Goal: Transaction & Acquisition: Purchase product/service

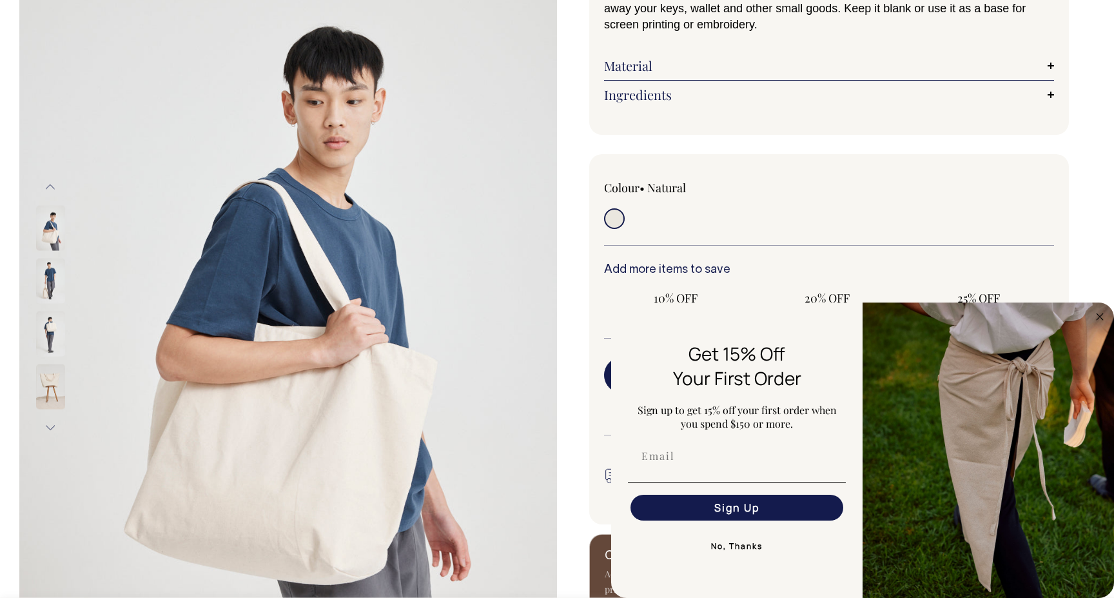
scroll to position [164, 0]
click at [41, 280] on img at bounding box center [50, 279] width 29 height 45
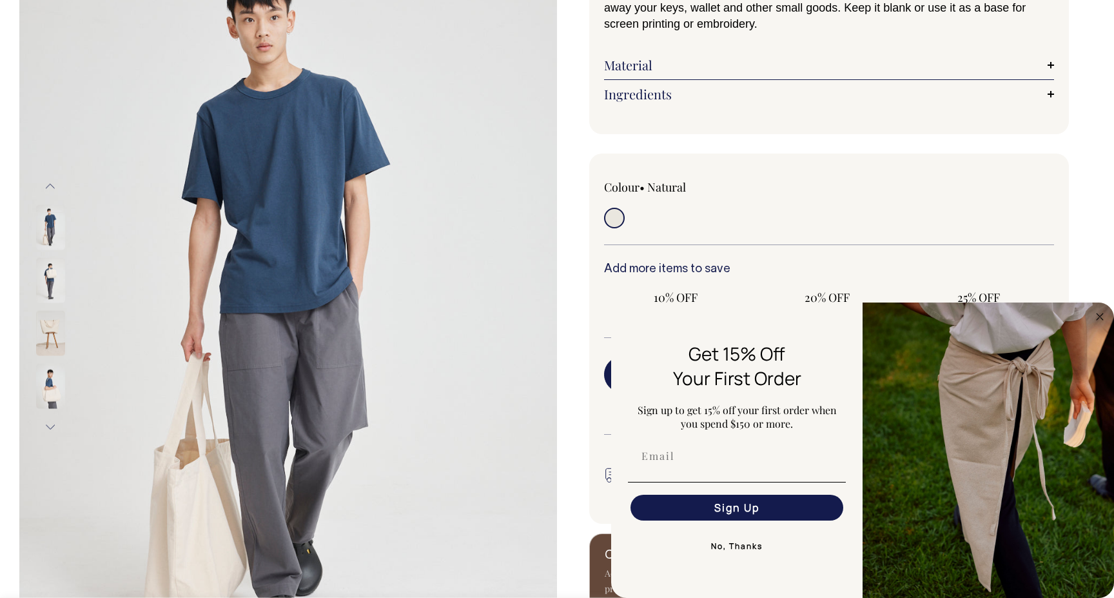
click at [43, 331] on img at bounding box center [50, 332] width 29 height 45
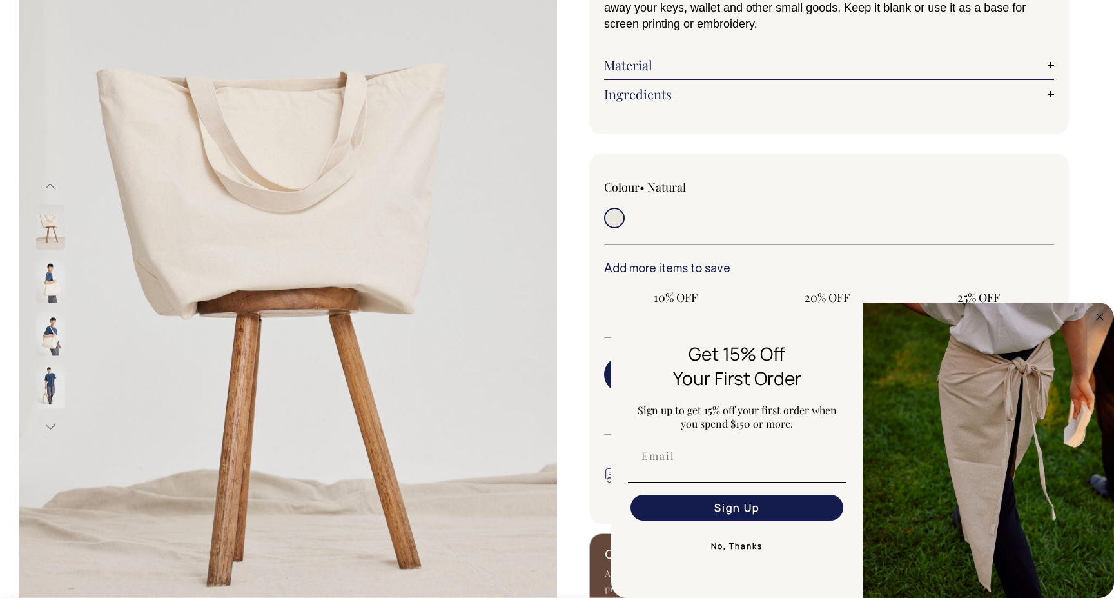
click at [43, 391] on img at bounding box center [50, 385] width 29 height 45
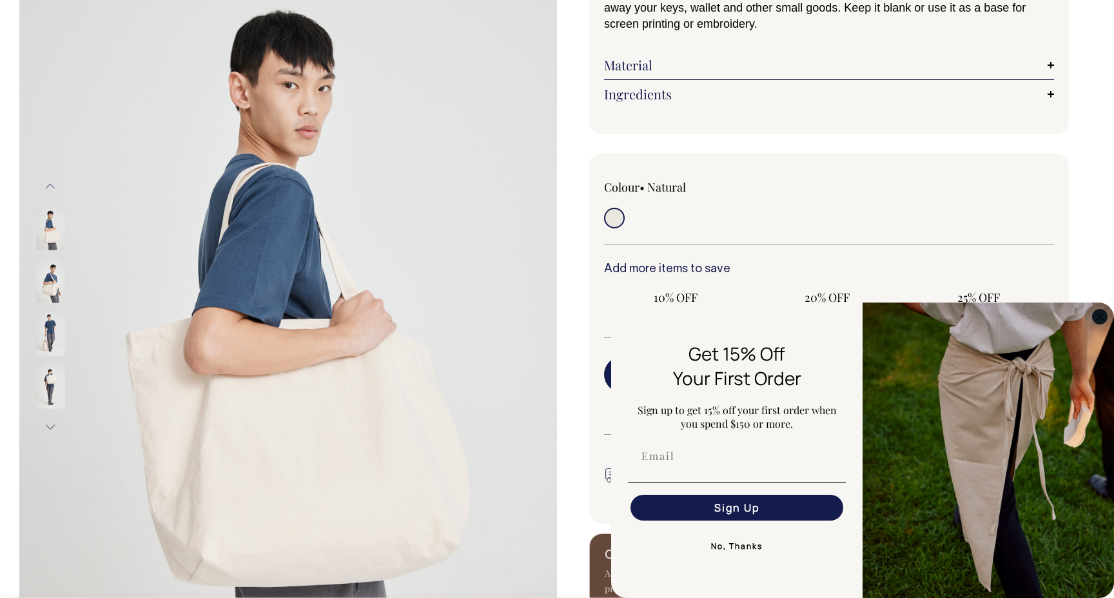
click at [1099, 310] on circle "Close dialog" at bounding box center [1100, 316] width 15 height 15
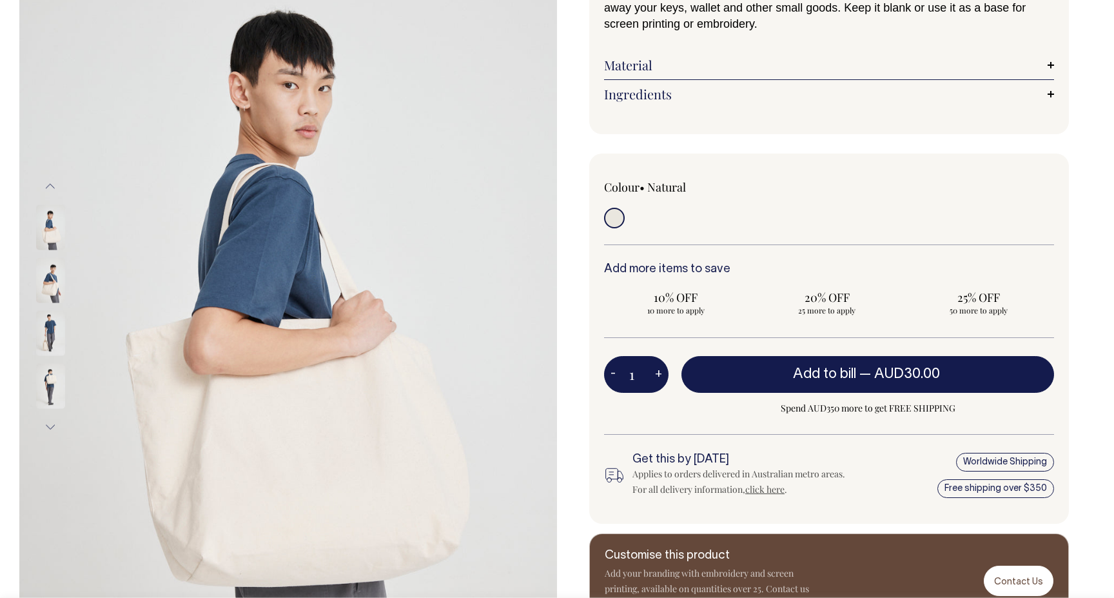
click at [660, 374] on button "+" at bounding box center [659, 375] width 20 height 26
type input "2"
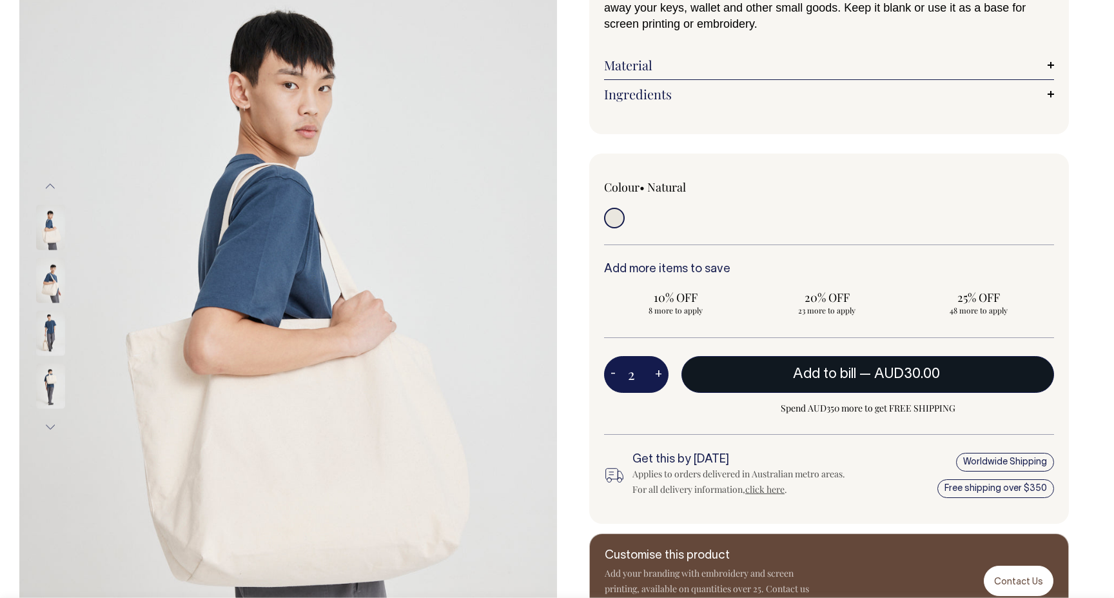
click at [950, 371] on button "Add to bill — AUD30.00" at bounding box center [868, 374] width 373 height 36
type input "1"
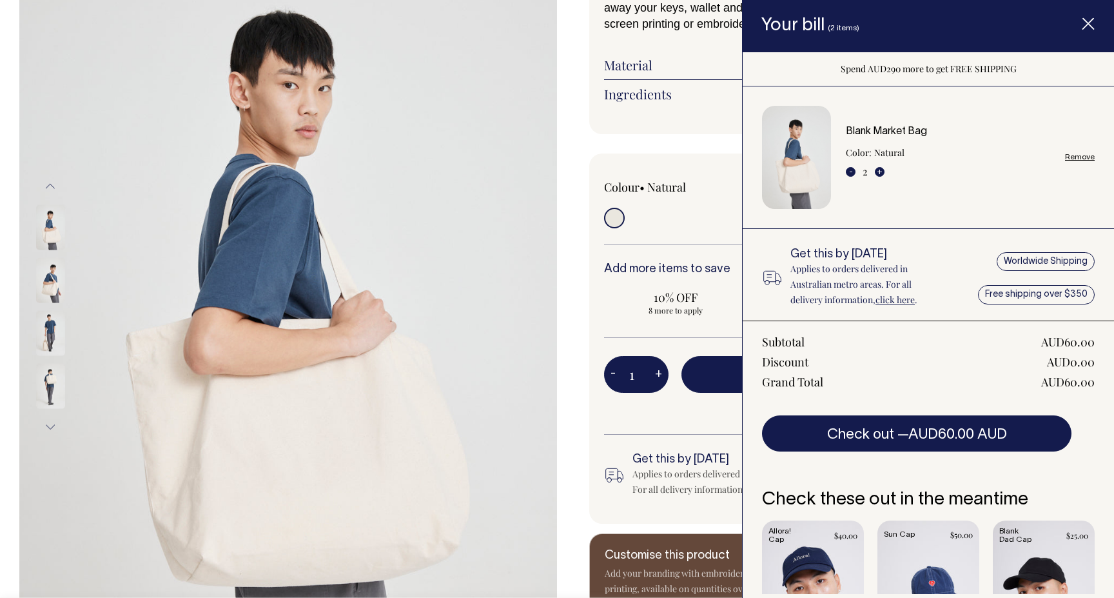
click at [674, 186] on label "Natural" at bounding box center [666, 186] width 39 height 15
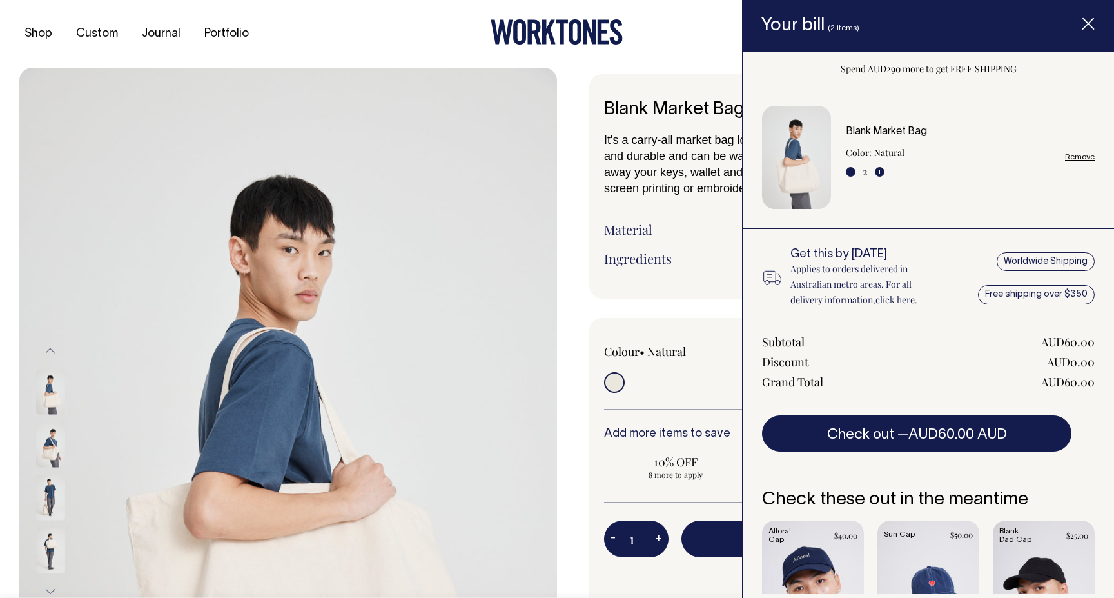
scroll to position [0, 0]
click at [1087, 17] on span "Item added to your cart" at bounding box center [1089, 26] width 52 height 55
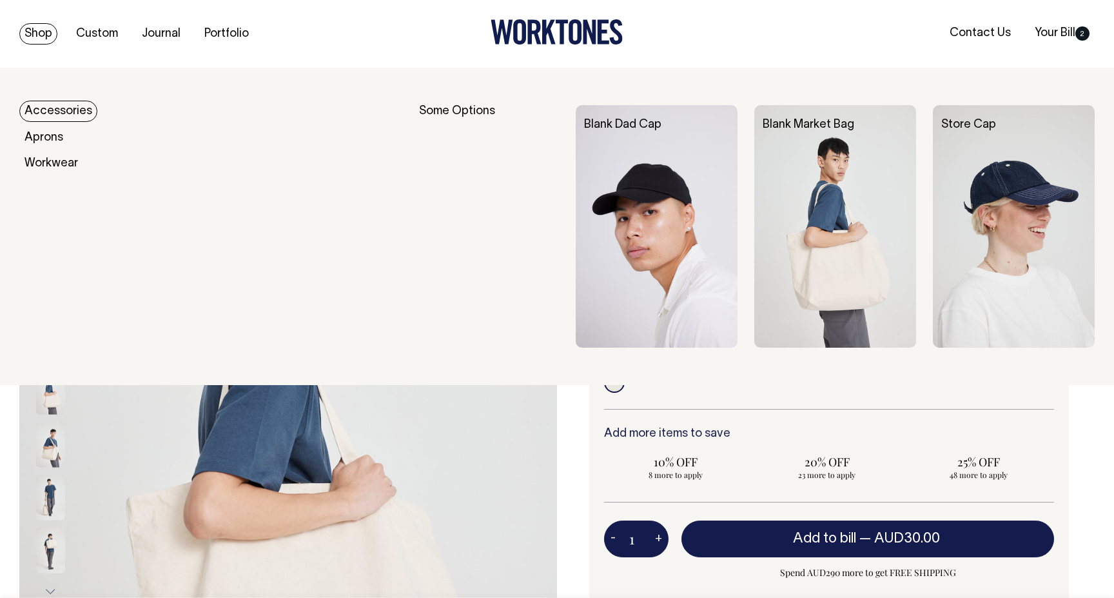
click at [42, 31] on link "Shop" at bounding box center [38, 33] width 38 height 21
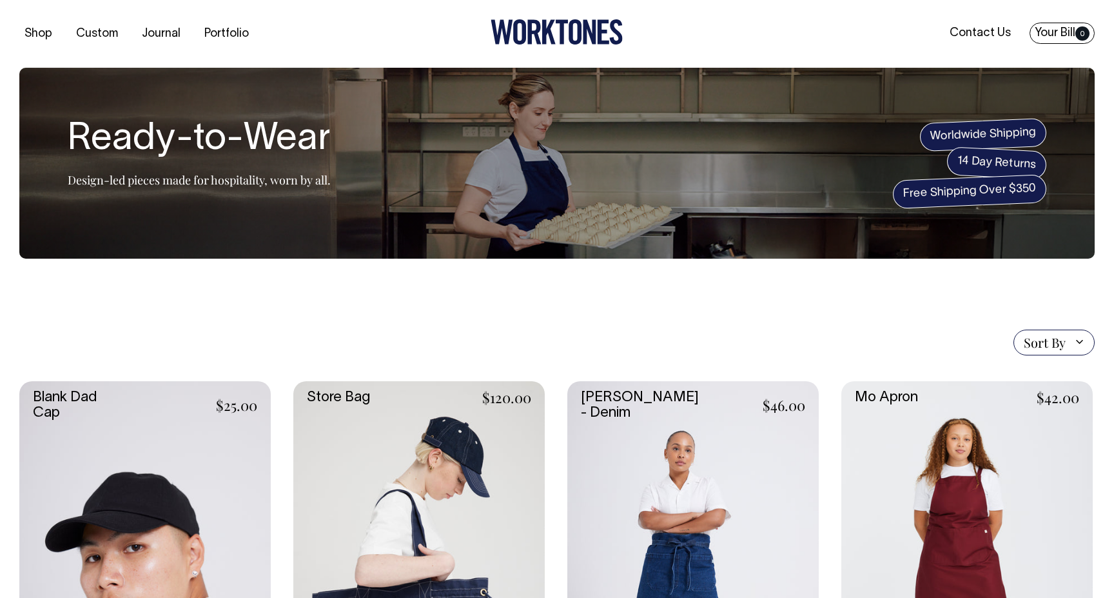
click at [1072, 36] on link "Your Bill 0" at bounding box center [1062, 33] width 65 height 21
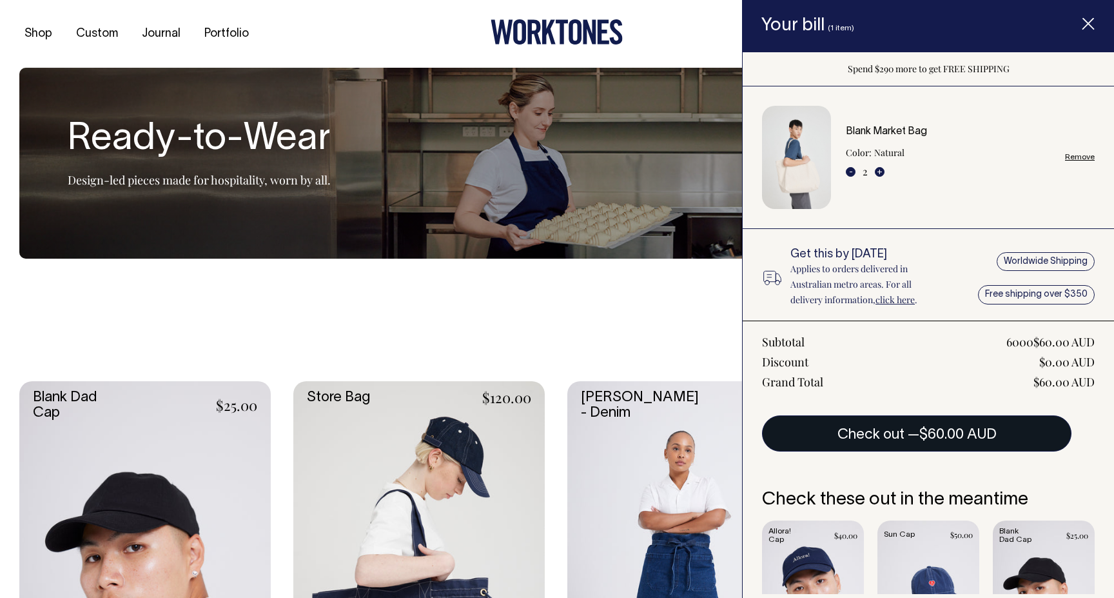
click at [883, 431] on button "Check out — $60.00 AUD" at bounding box center [917, 433] width 310 height 36
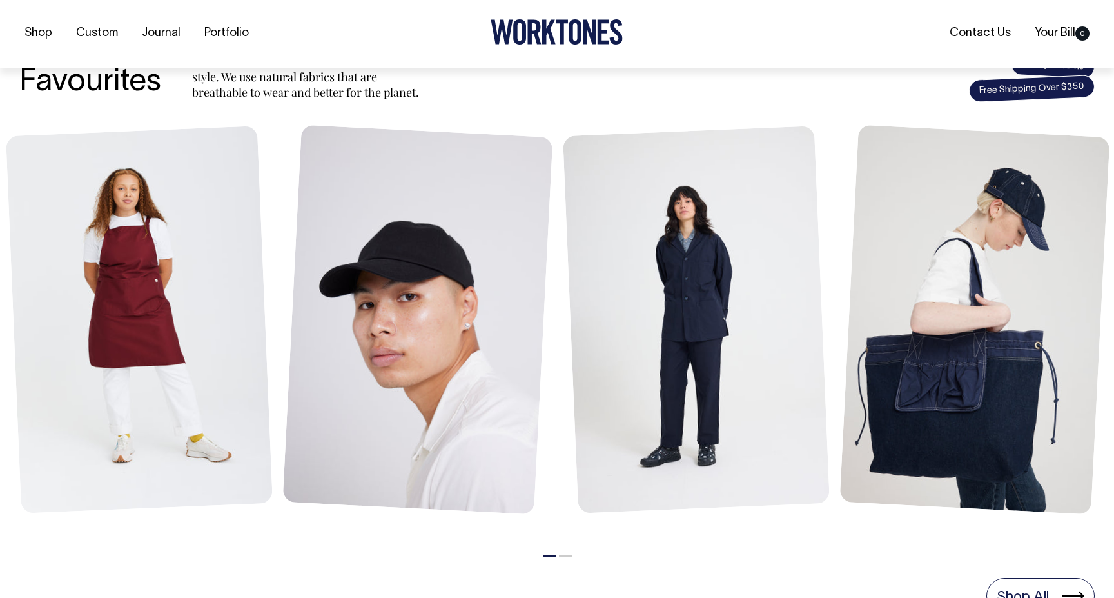
scroll to position [522, 0]
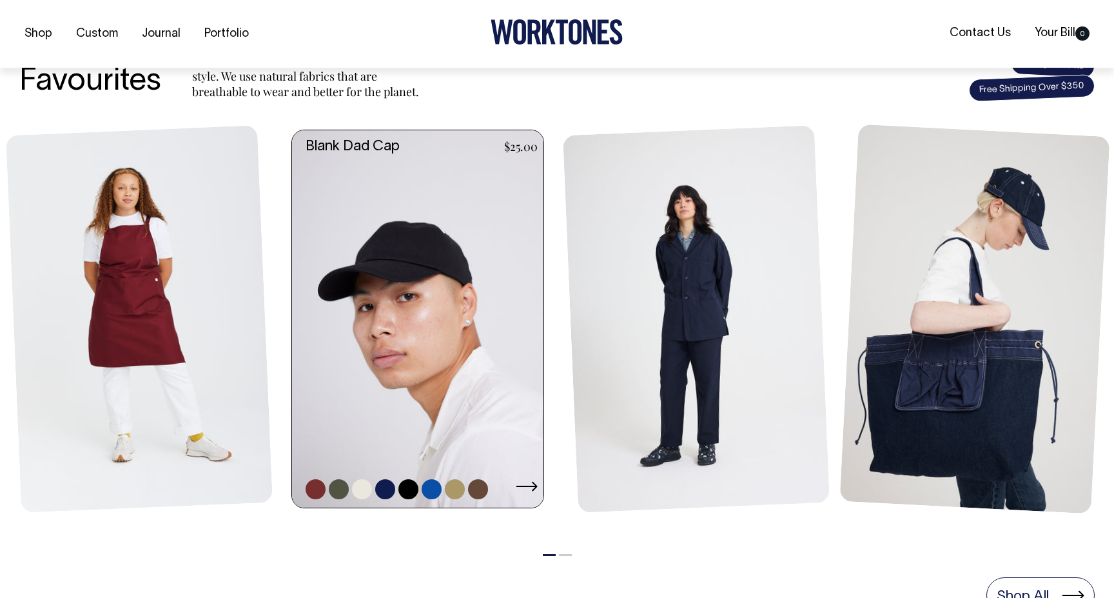
click at [438, 324] on link at bounding box center [421, 318] width 259 height 377
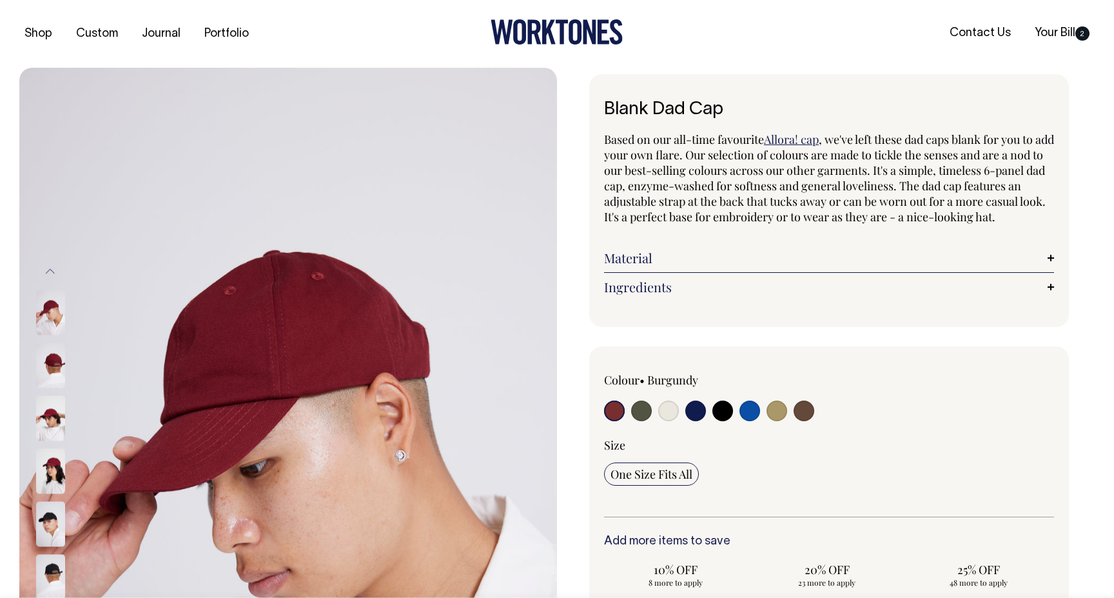
click at [671, 421] on input "radio" at bounding box center [668, 410] width 21 height 21
radio input "true"
select select "Natural"
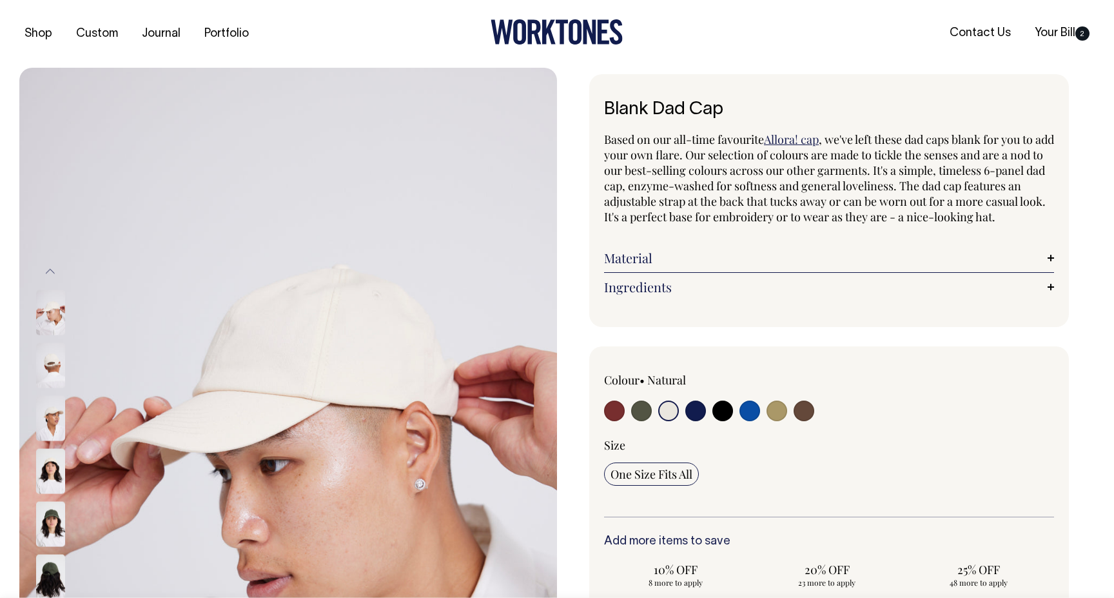
click at [46, 344] on img at bounding box center [50, 364] width 29 height 45
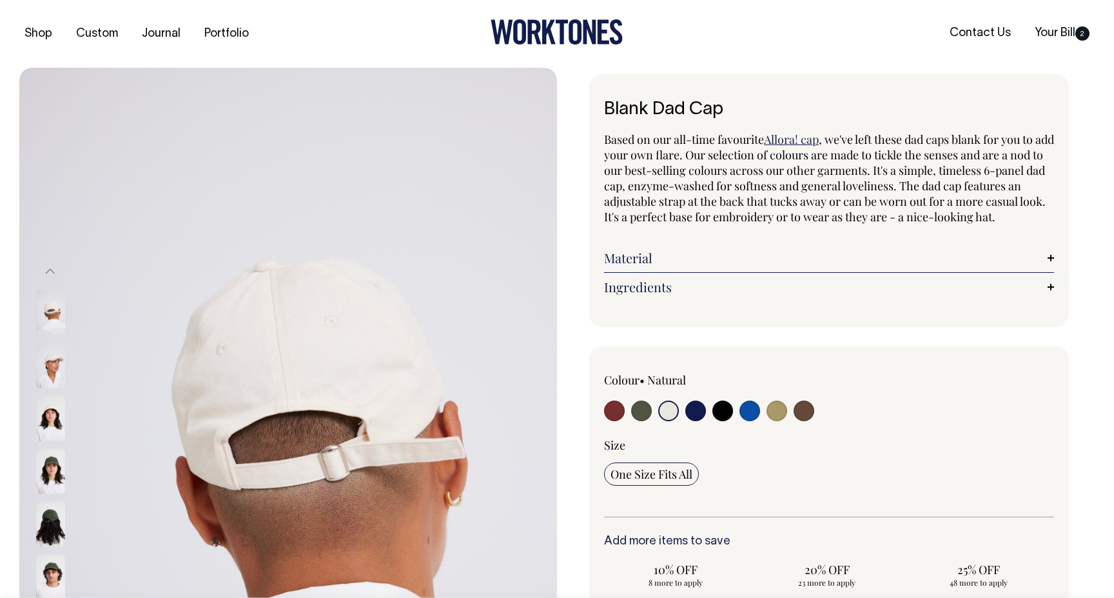
click at [52, 413] on img at bounding box center [50, 417] width 29 height 45
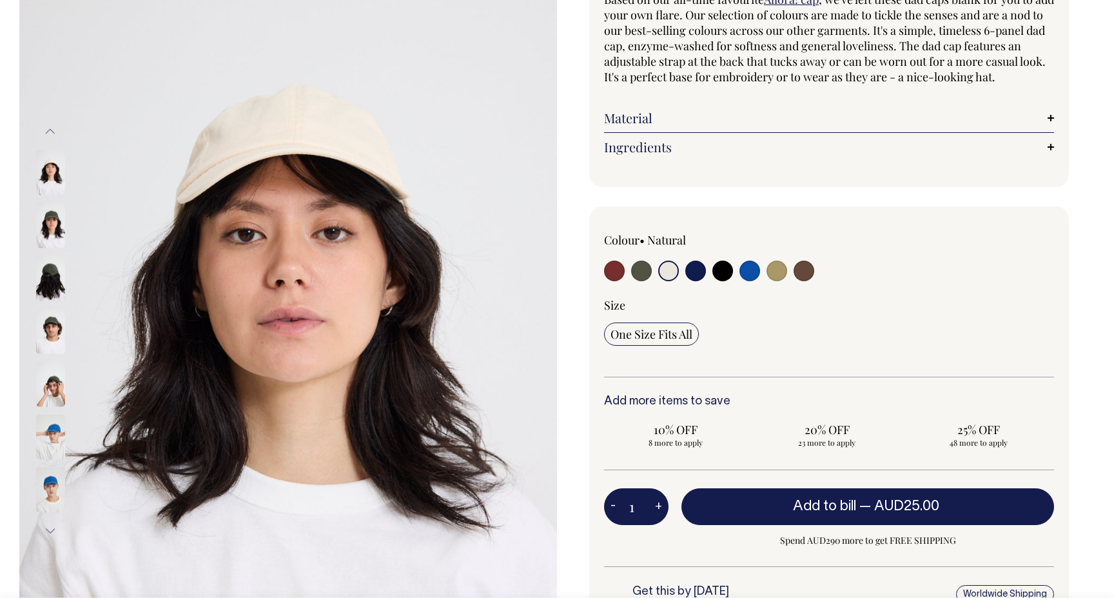
scroll to position [141, 0]
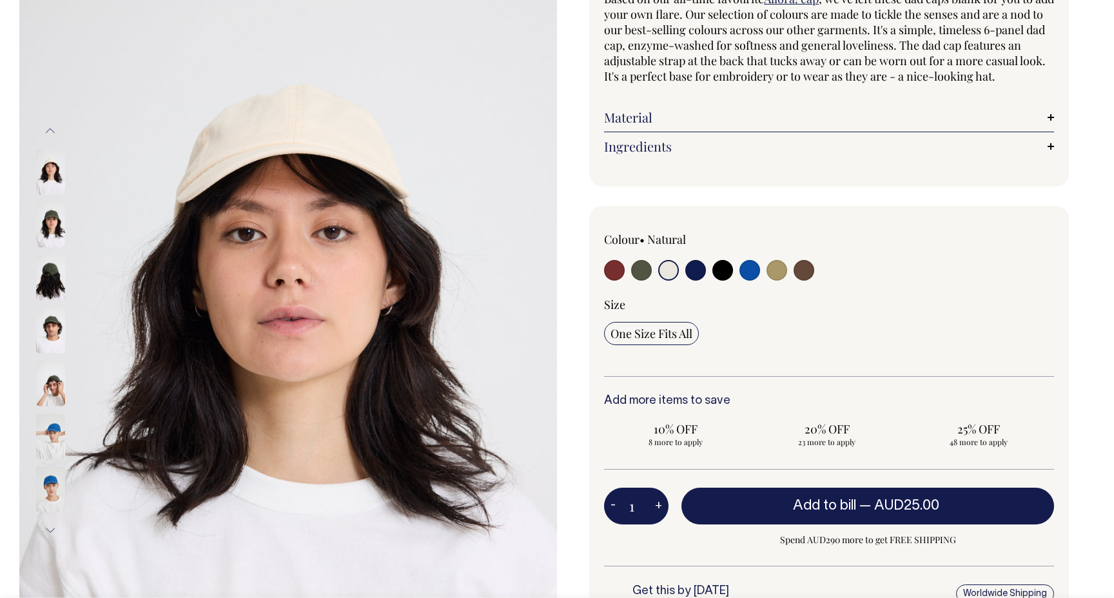
click at [656, 519] on button "+" at bounding box center [659, 506] width 20 height 26
type input "2"
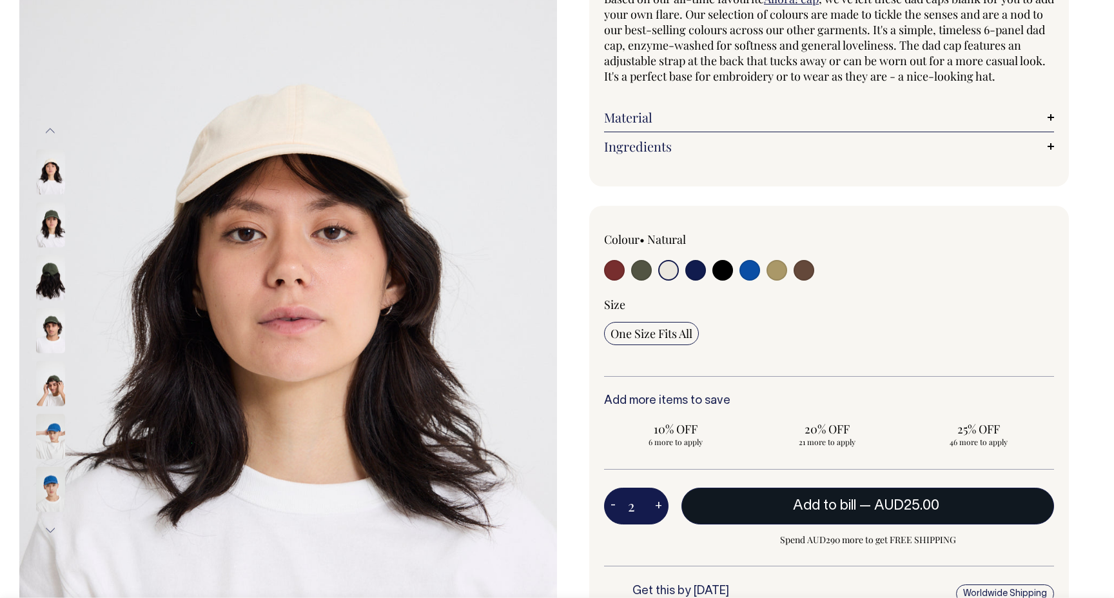
click at [754, 514] on button "Add to bill — AUD25.00" at bounding box center [868, 505] width 373 height 36
type input "1"
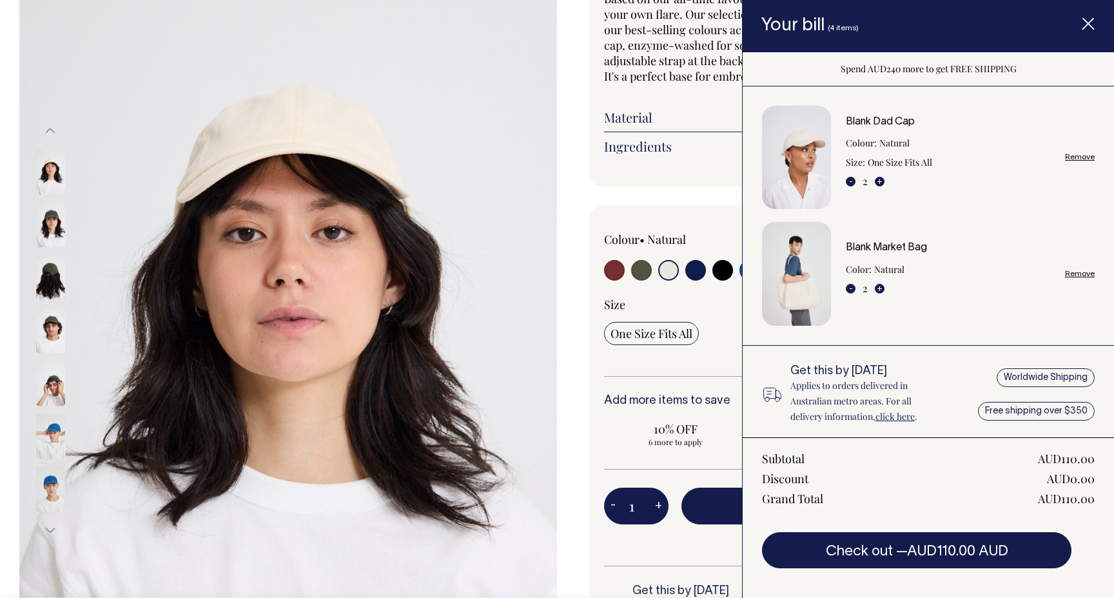
click at [685, 210] on div "Blank Dad Cap Based on our all-time favourite Allora! cap , we've left these da…" at bounding box center [826, 347] width 538 height 826
click at [1090, 21] on line "Item added to your cart" at bounding box center [1088, 24] width 10 height 10
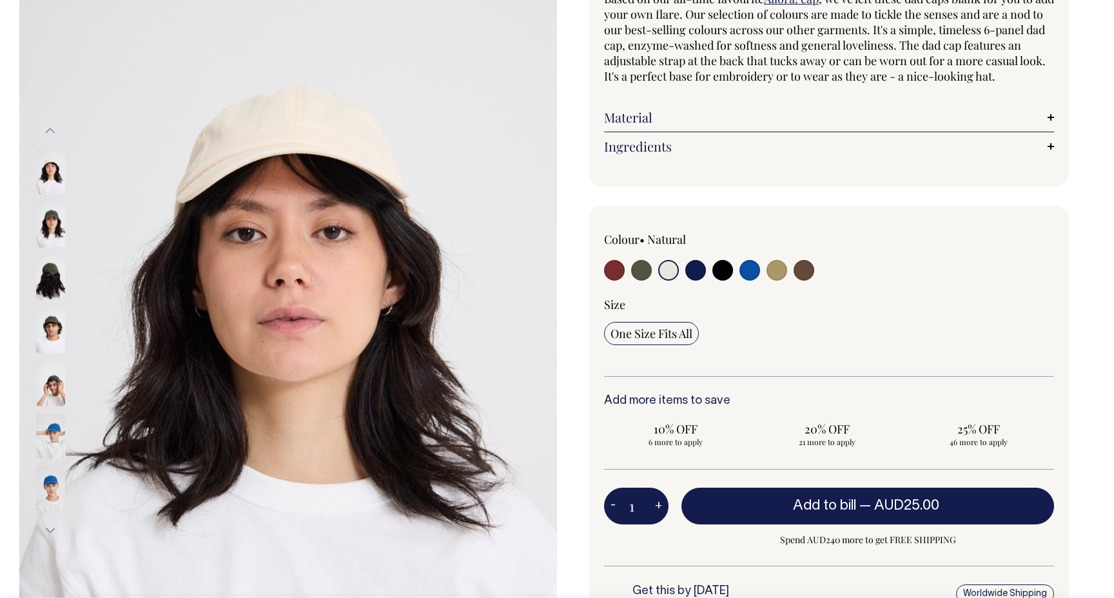
click at [772, 280] on input "radio" at bounding box center [777, 270] width 21 height 21
radio input "true"
select select "Washed Khaki"
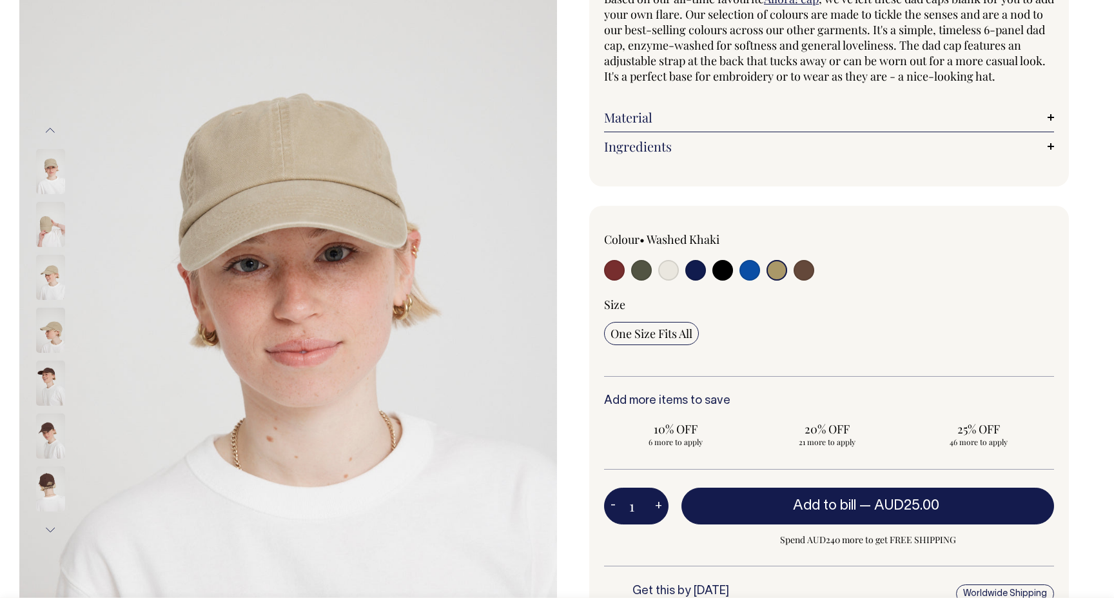
click at [645, 280] on input "radio" at bounding box center [641, 270] width 21 height 21
radio input "true"
select select "Olive"
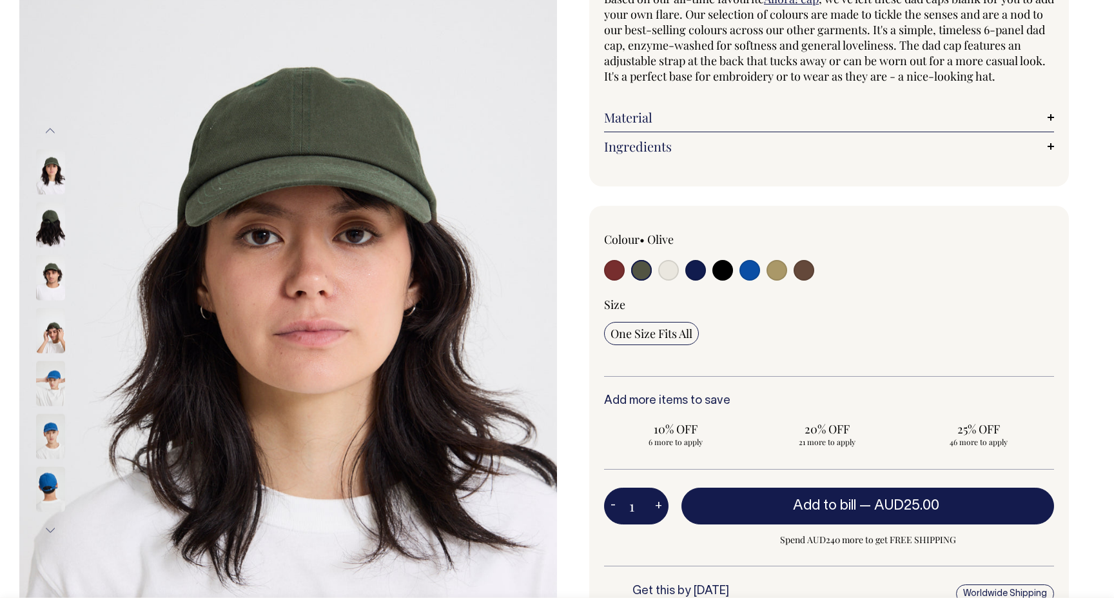
click at [620, 280] on input "radio" at bounding box center [614, 270] width 21 height 21
radio input "true"
select select "Burgundy"
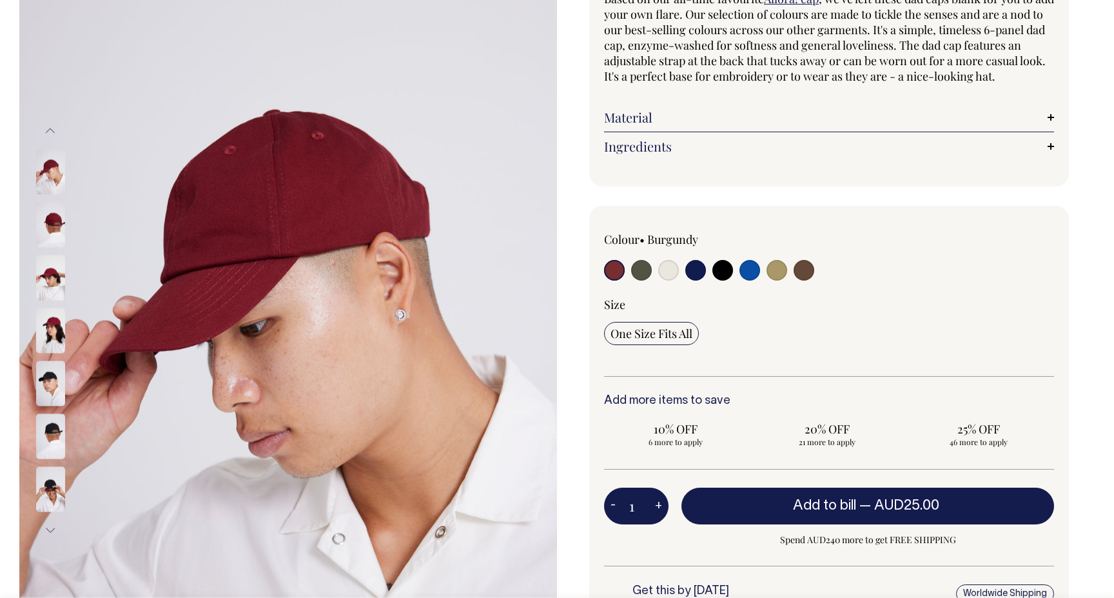
click at [670, 280] on input "radio" at bounding box center [668, 270] width 21 height 21
radio input "true"
select select "Natural"
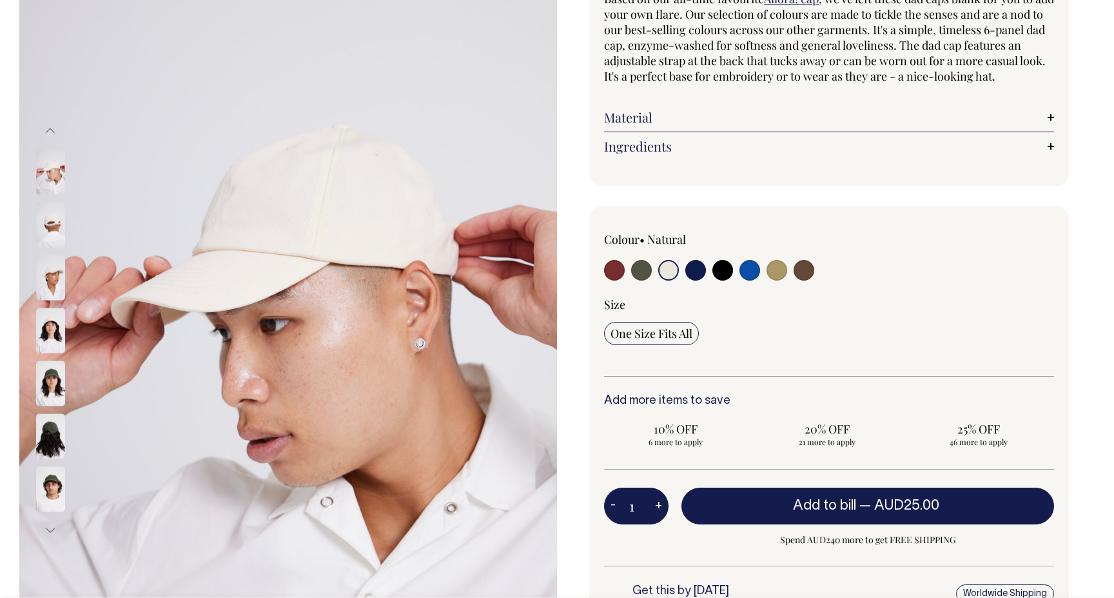
click at [692, 280] on input "radio" at bounding box center [695, 270] width 21 height 21
radio input "true"
select select "Dark Navy"
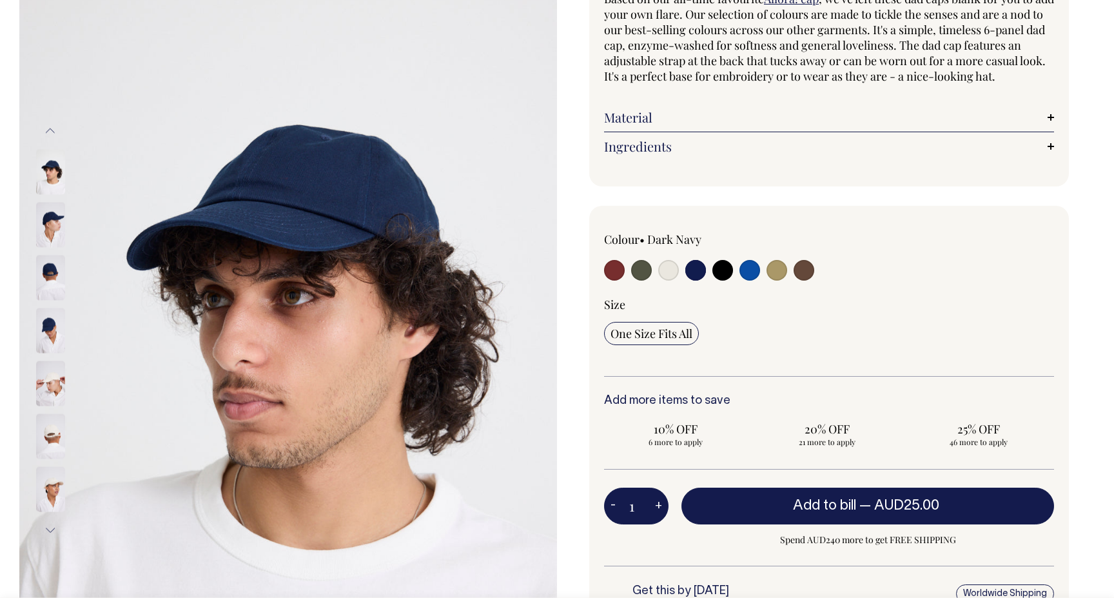
click at [722, 280] on input "radio" at bounding box center [723, 270] width 21 height 21
radio input "true"
select select "Black"
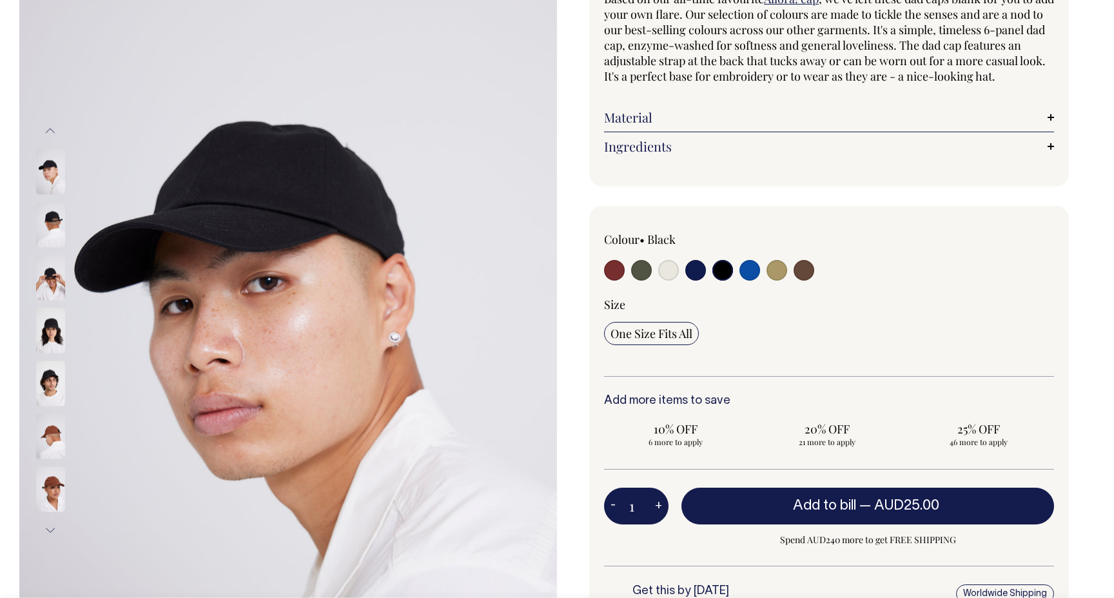
click at [760, 284] on label at bounding box center [750, 272] width 21 height 24
click at [760, 280] on input "radio" at bounding box center [750, 270] width 21 height 21
radio input "true"
select select "Worker Blue"
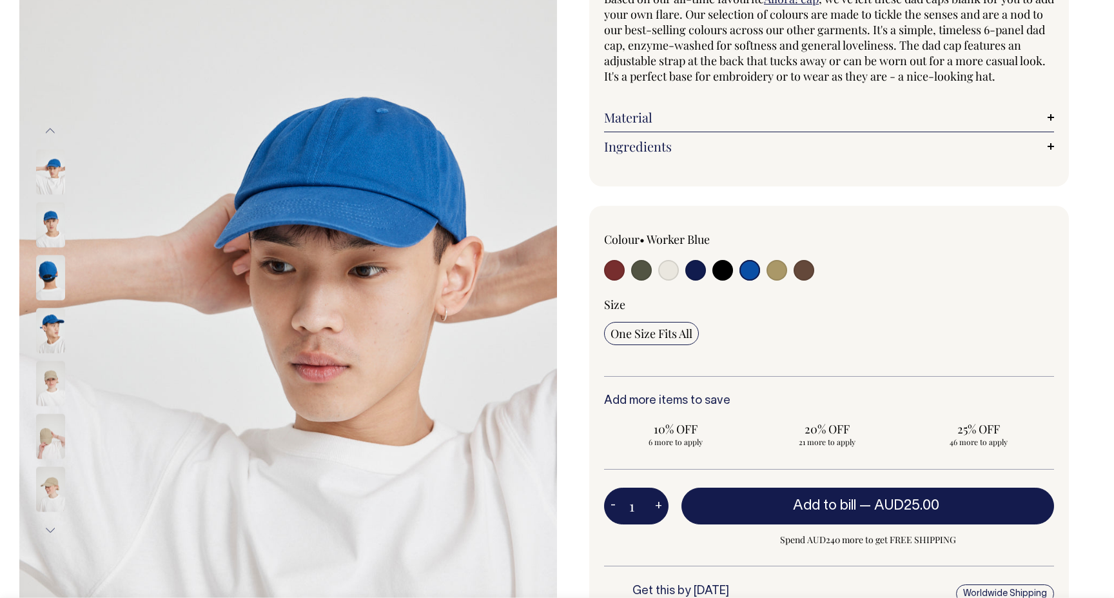
click at [774, 280] on input "radio" at bounding box center [777, 270] width 21 height 21
radio input "true"
select select "Washed Khaki"
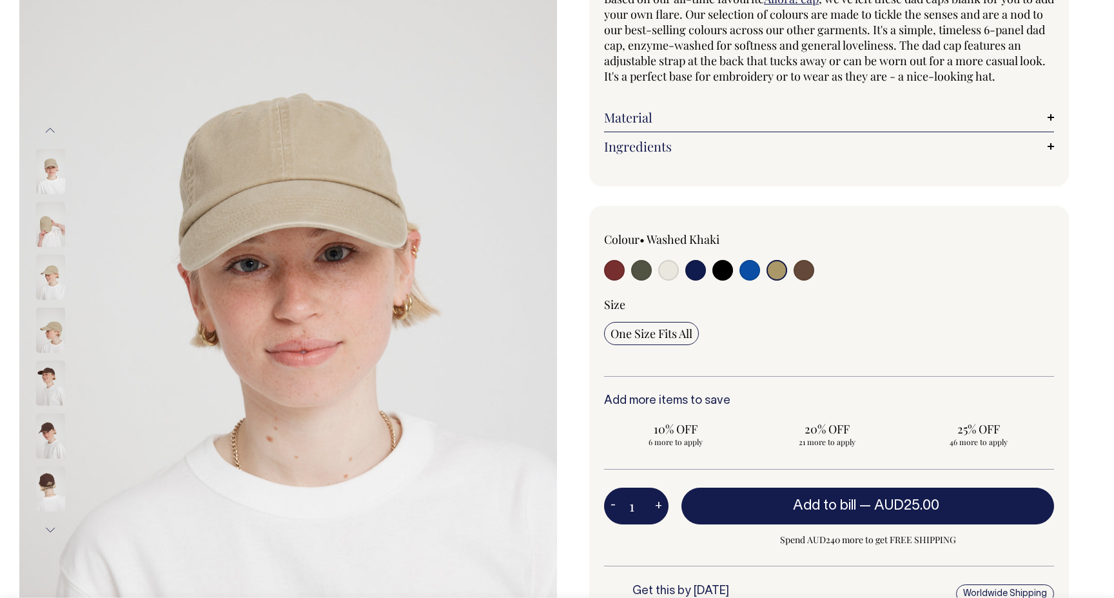
click at [794, 280] on input "radio" at bounding box center [804, 270] width 21 height 21
radio input "true"
select select "Espresso"
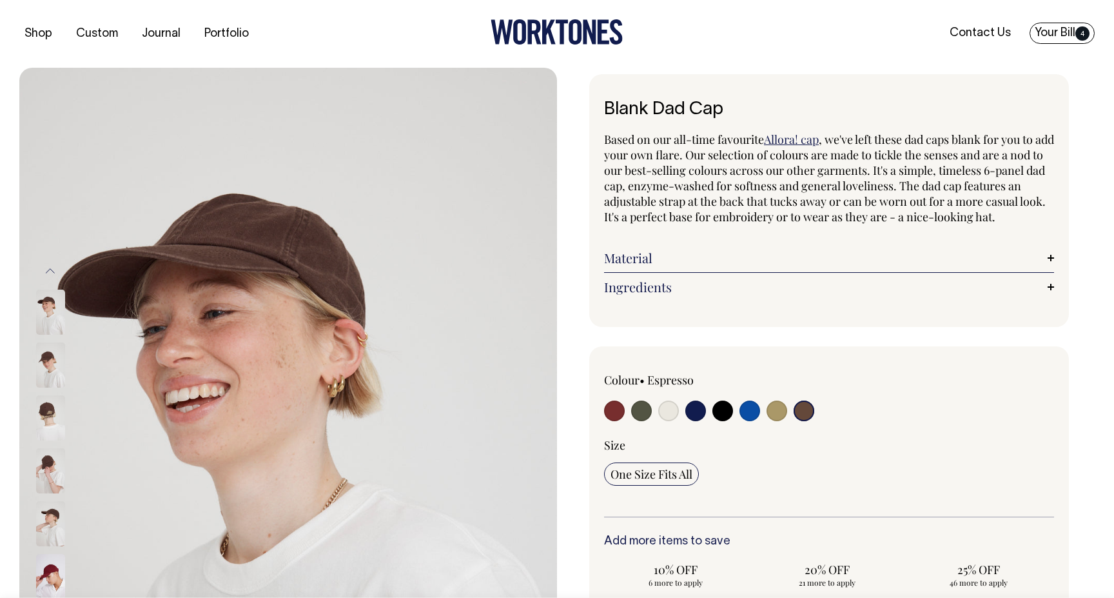
click at [1063, 30] on link "Your Bill 4" at bounding box center [1062, 33] width 65 height 21
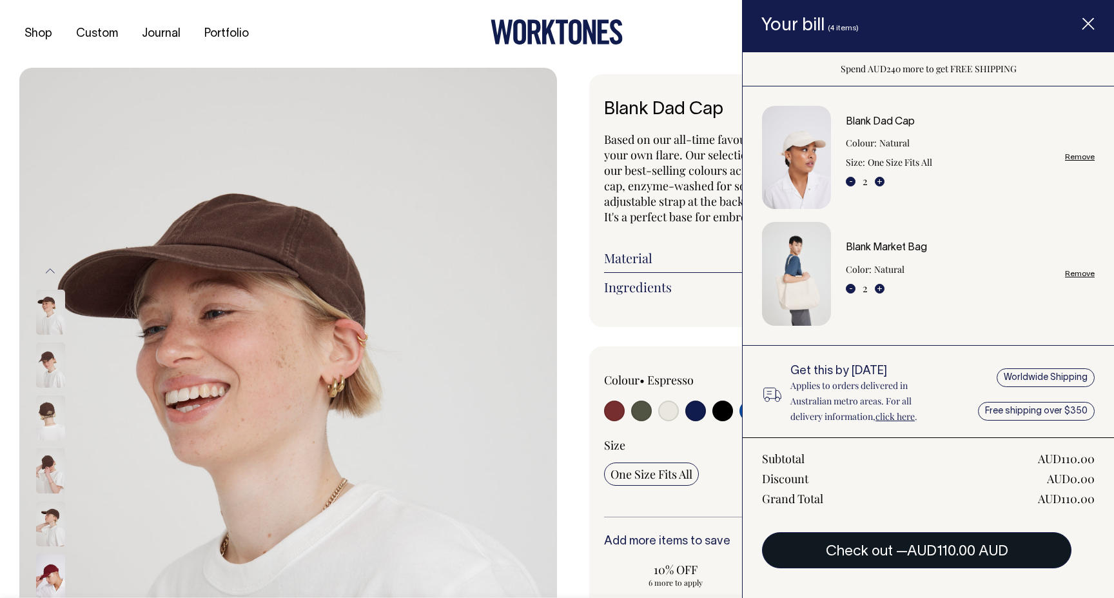
click at [942, 549] on span "AUD110.00 AUD" at bounding box center [957, 551] width 101 height 13
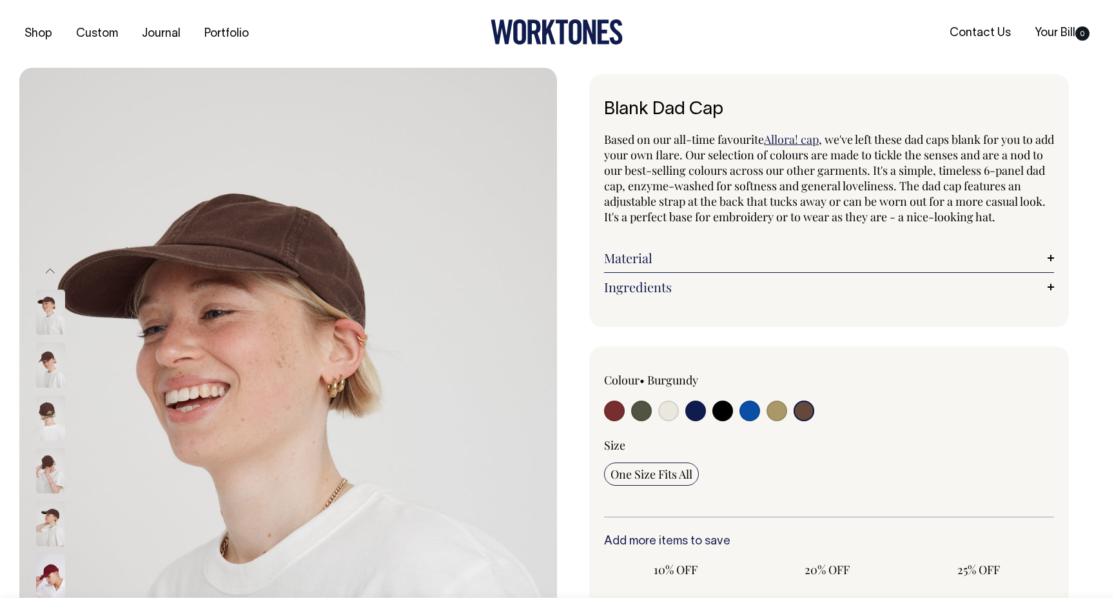
select select "Espresso"
radio input "true"
click at [671, 421] on input "radio" at bounding box center [668, 410] width 21 height 21
radio input "true"
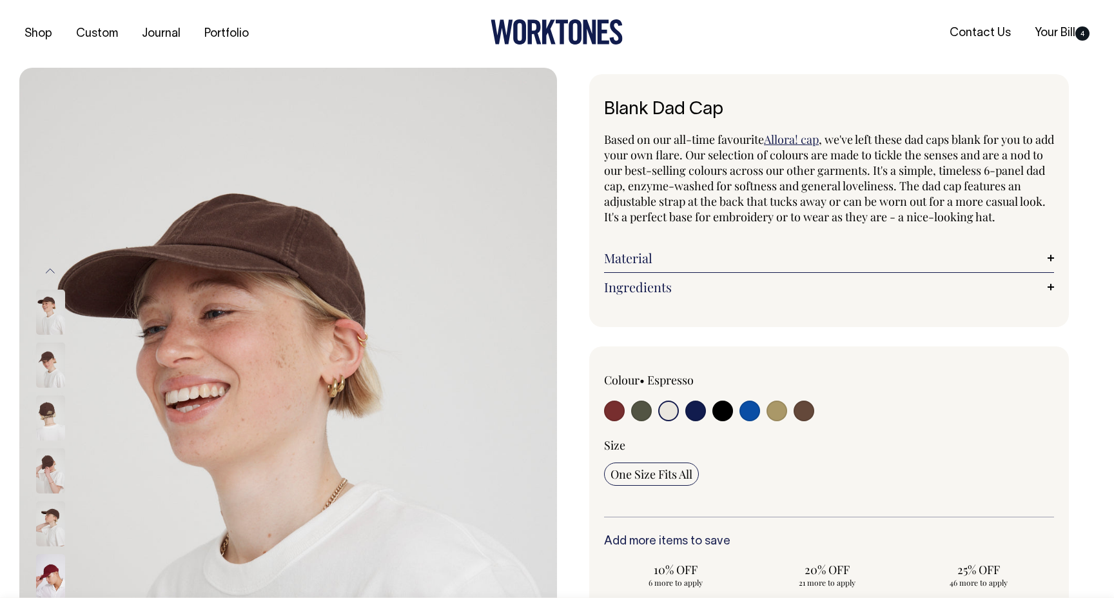
select select "Natural"
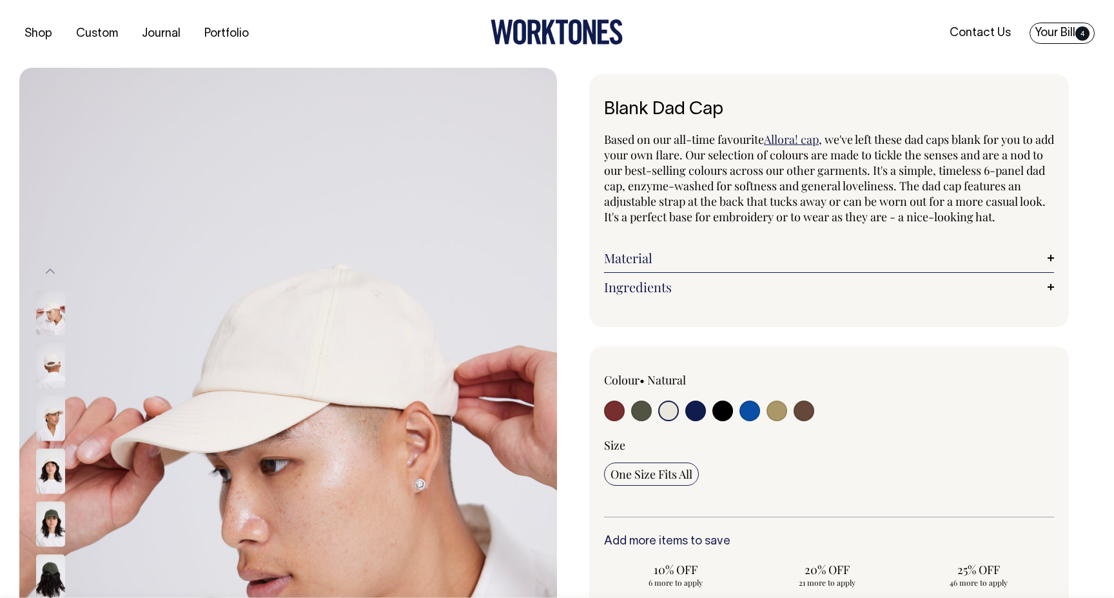
click at [1059, 40] on link "Your Bill 4" at bounding box center [1062, 33] width 65 height 21
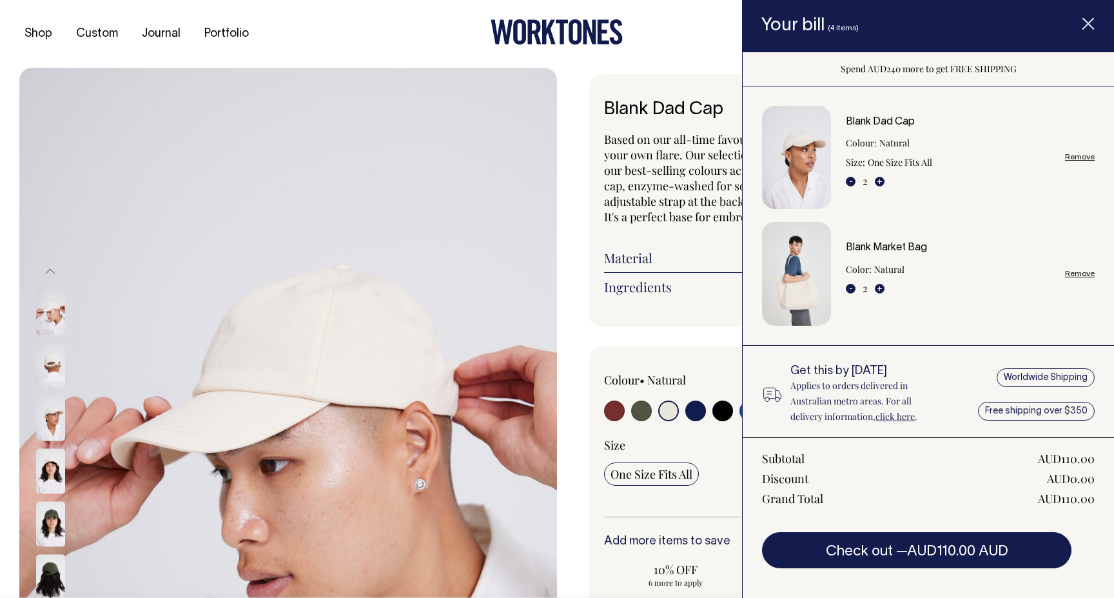
click at [803, 280] on img "Item added to your cart" at bounding box center [796, 274] width 69 height 104
click at [865, 246] on link "Blank Market Bag" at bounding box center [886, 247] width 81 height 9
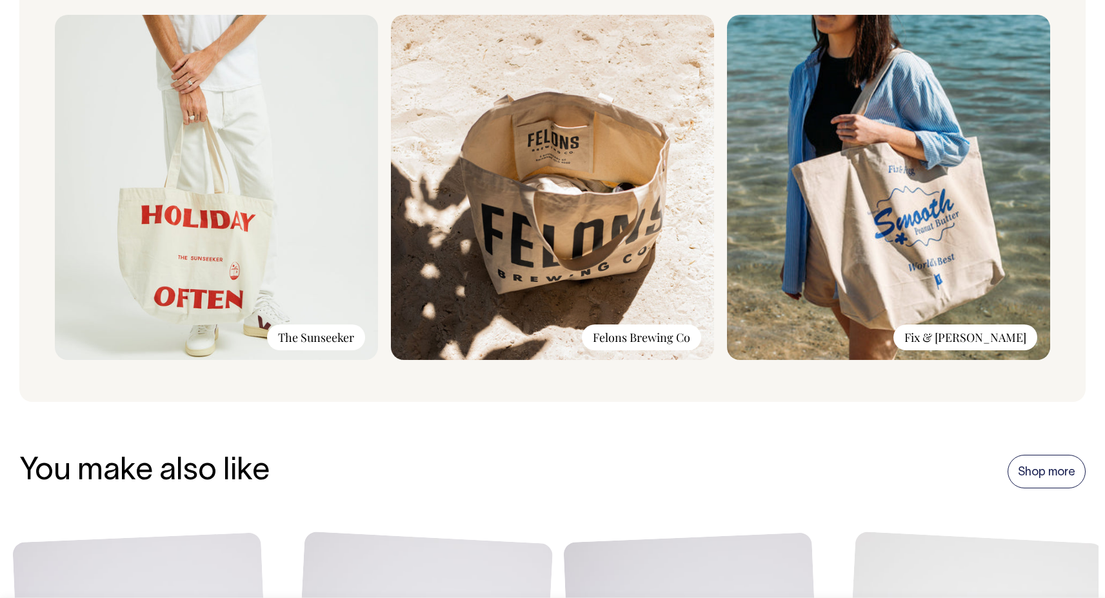
scroll to position [1005, 0]
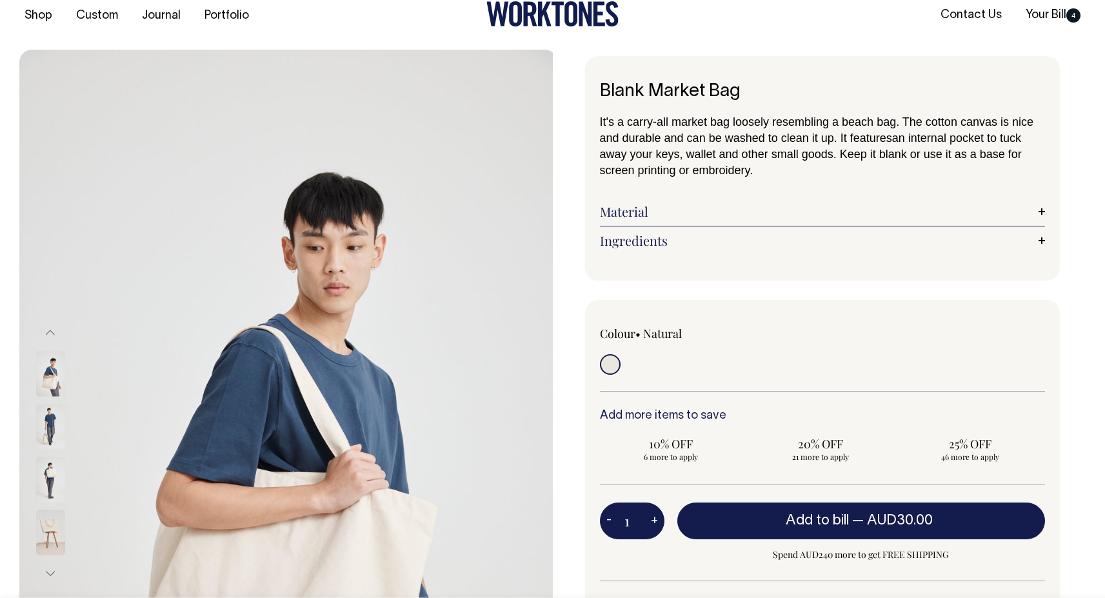
click at [642, 199] on div "It's a carry-all market bag loosely resembling a beach bag. The cotton canvas i…" at bounding box center [823, 183] width 446 height 141
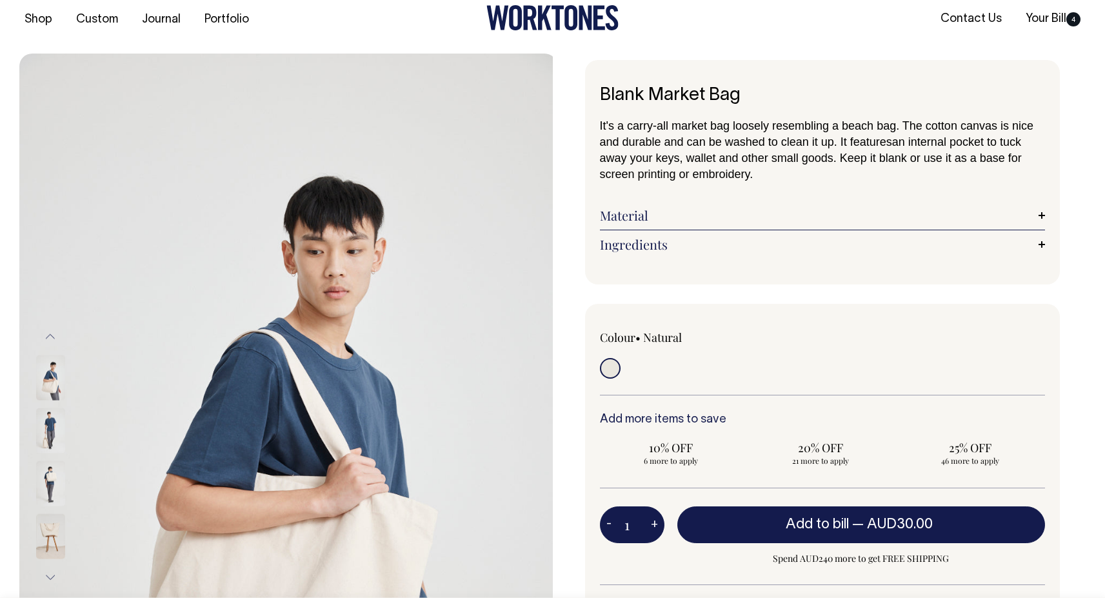
scroll to position [14, 0]
click at [645, 242] on link "Ingredients" at bounding box center [823, 244] width 446 height 15
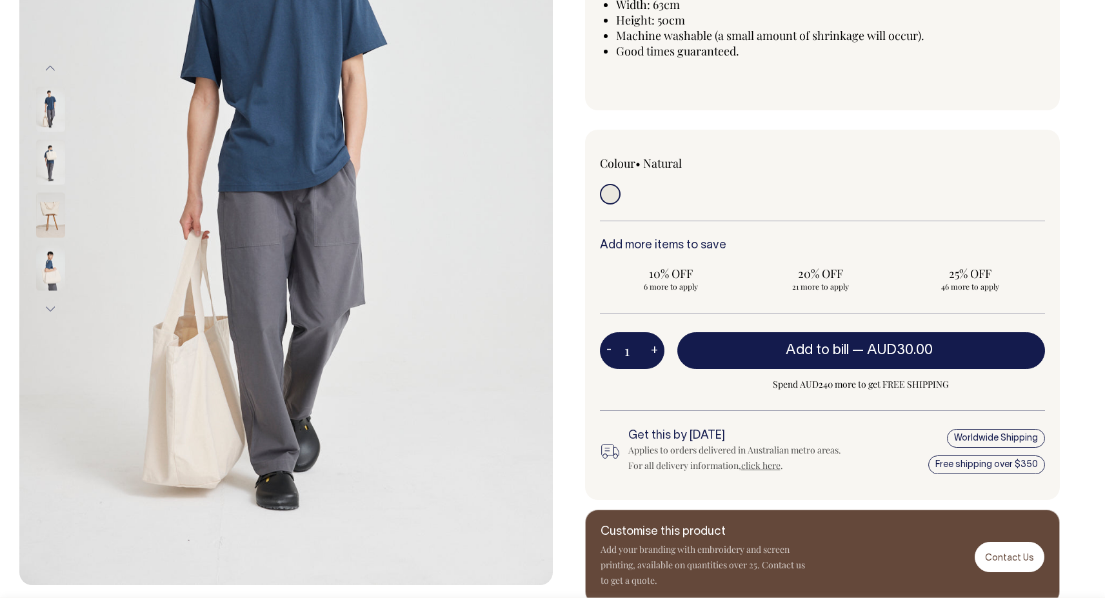
scroll to position [283, 0]
click at [44, 211] on img at bounding box center [50, 214] width 29 height 45
click at [49, 266] on img at bounding box center [50, 263] width 29 height 45
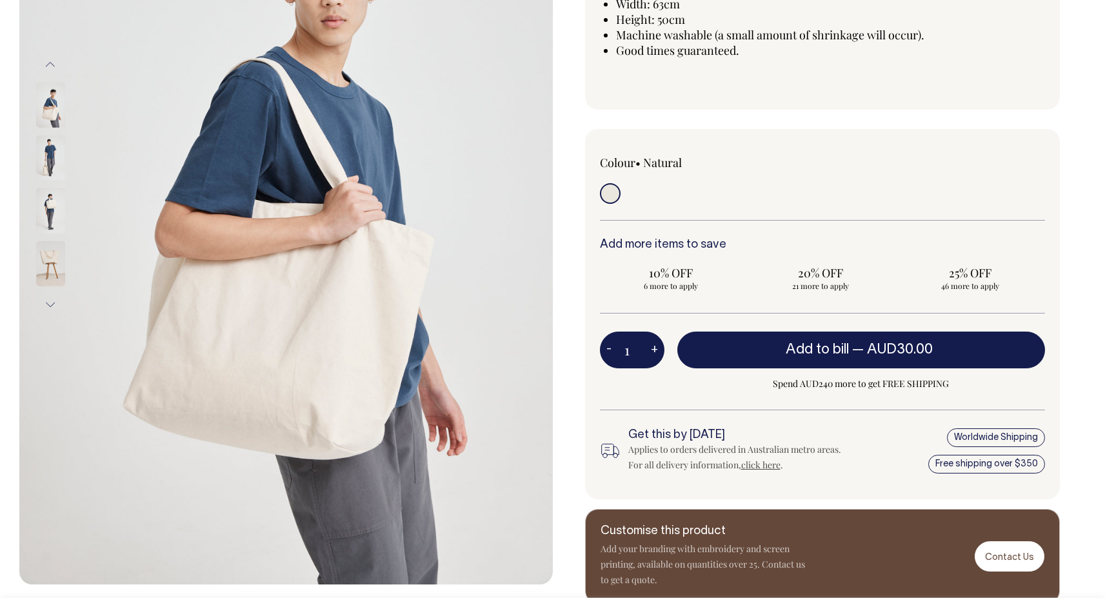
click at [52, 299] on button "Next" at bounding box center [50, 304] width 19 height 29
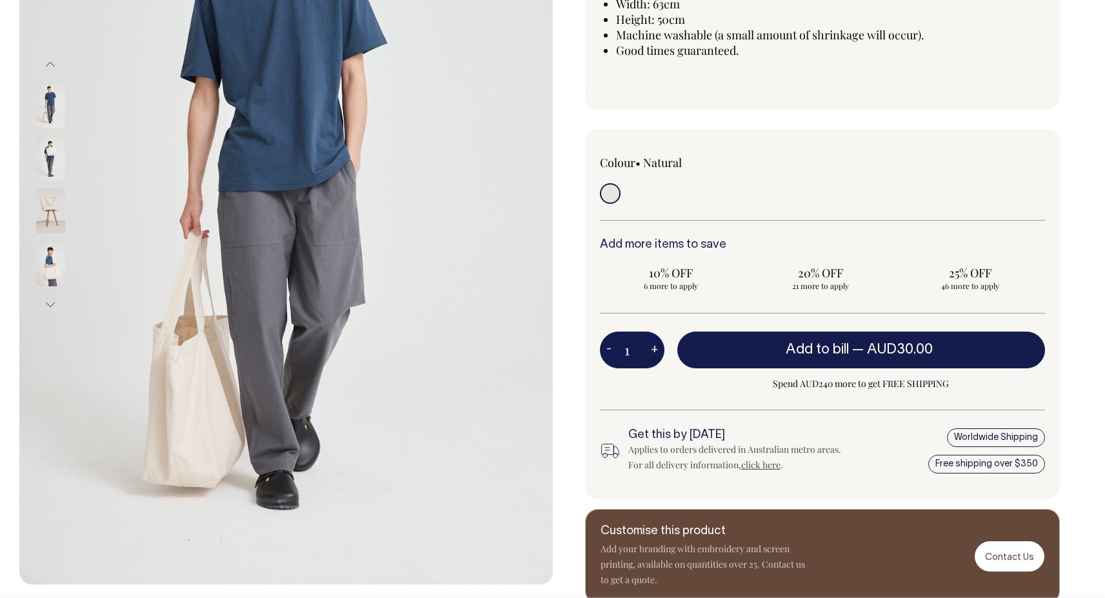
click at [54, 202] on img at bounding box center [50, 210] width 29 height 45
click at [56, 199] on img at bounding box center [50, 210] width 29 height 45
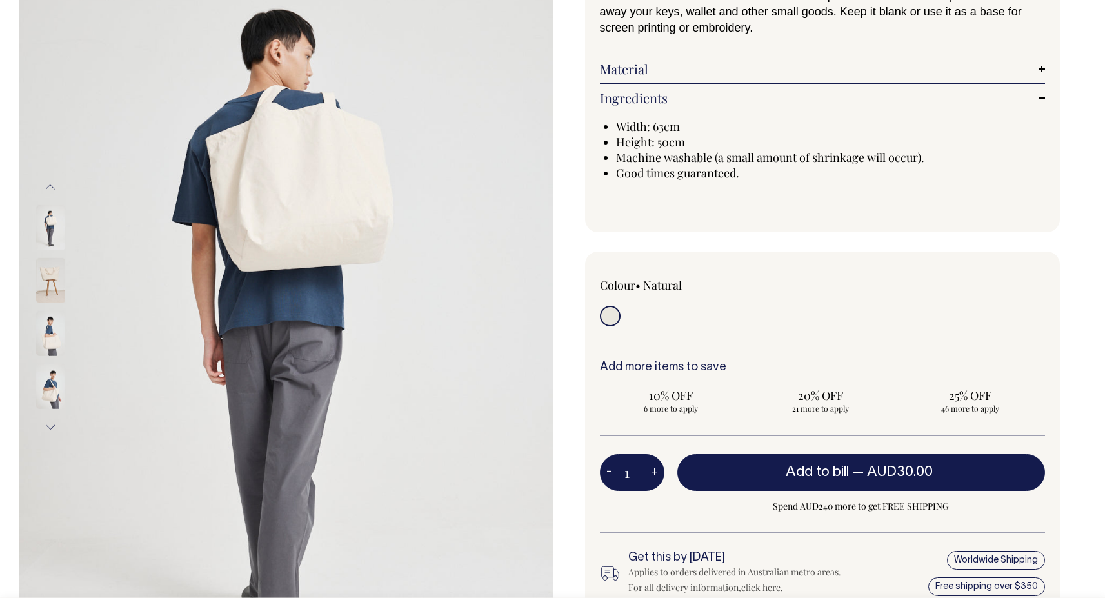
click at [50, 280] on img at bounding box center [50, 280] width 29 height 45
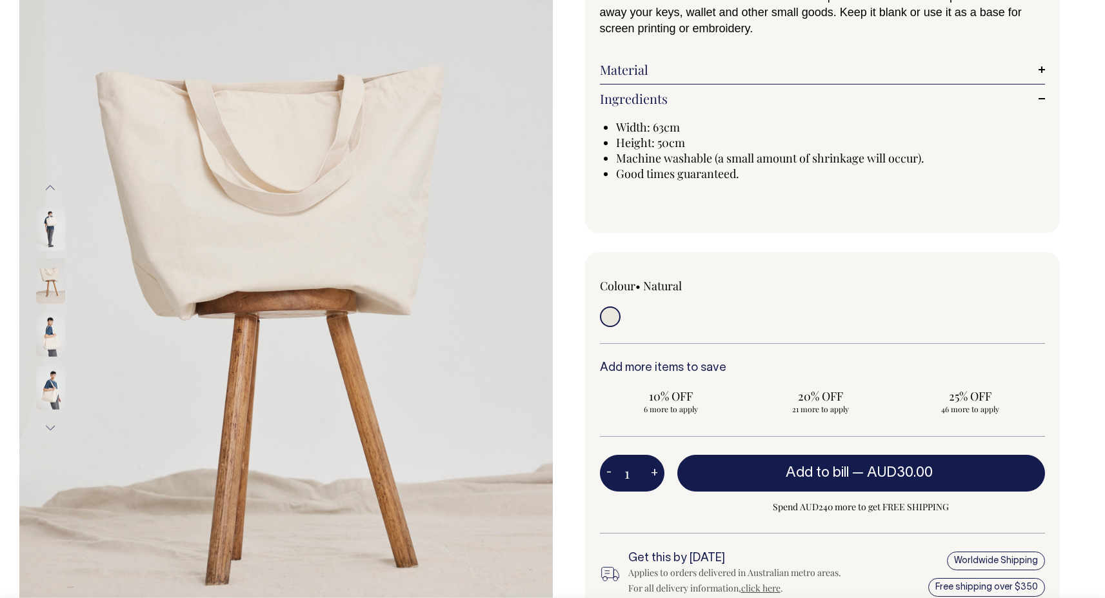
scroll to position [160, 0]
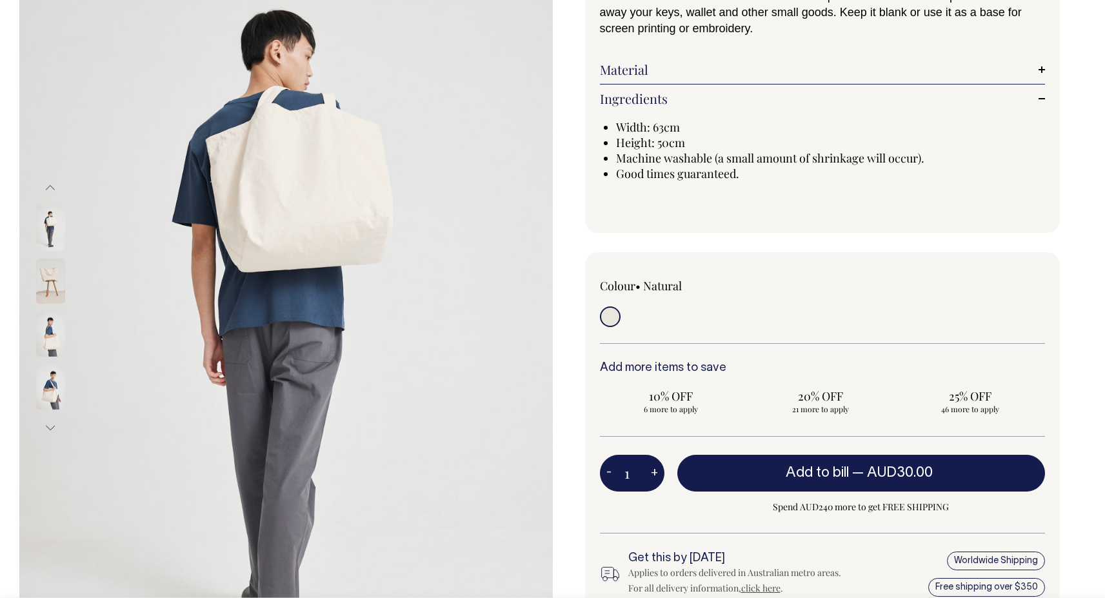
click at [52, 275] on img at bounding box center [50, 281] width 29 height 45
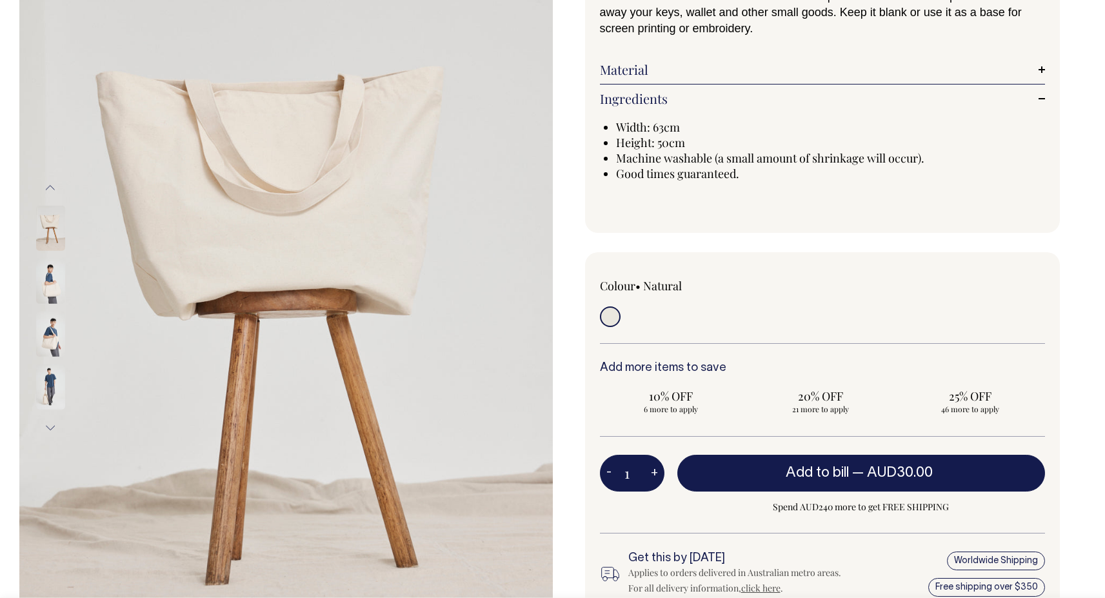
click at [51, 275] on img at bounding box center [50, 281] width 29 height 45
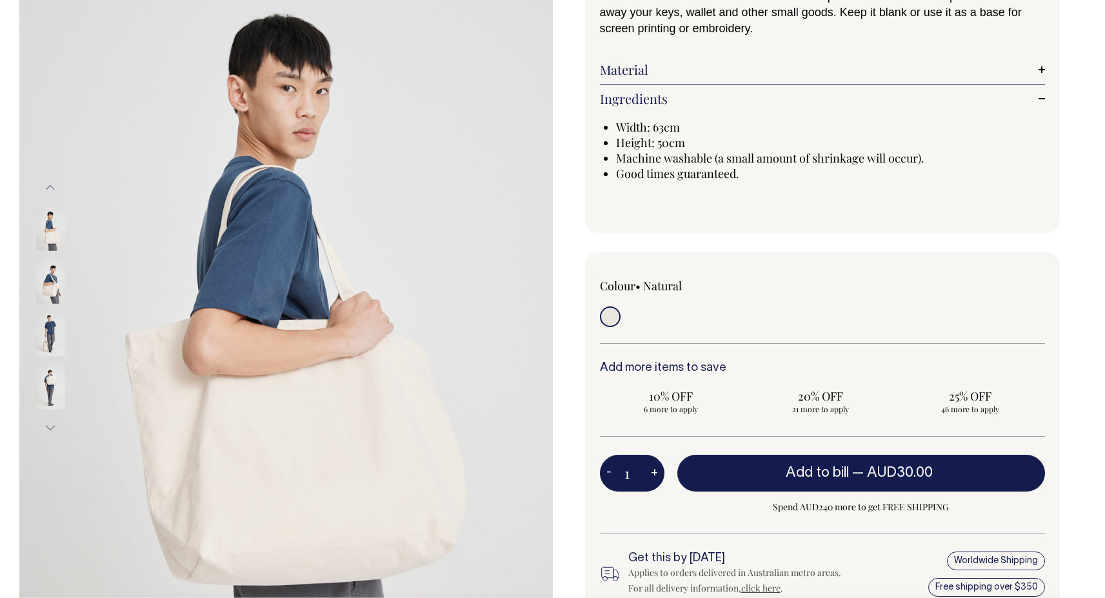
click at [54, 239] on img at bounding box center [50, 228] width 29 height 45
click at [54, 273] on img at bounding box center [50, 281] width 29 height 45
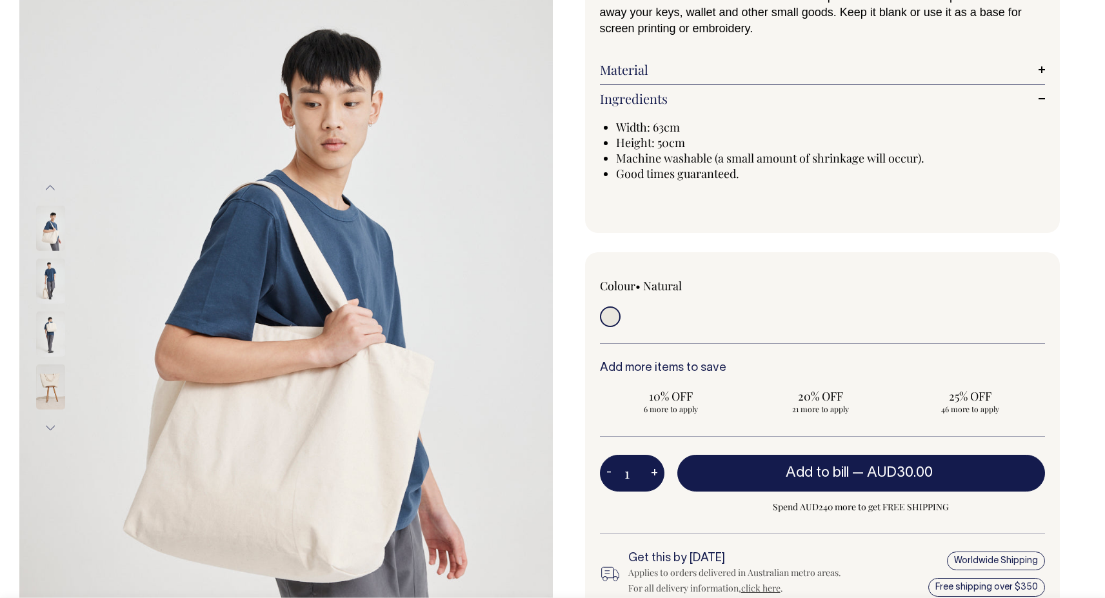
click at [48, 273] on img at bounding box center [50, 281] width 29 height 45
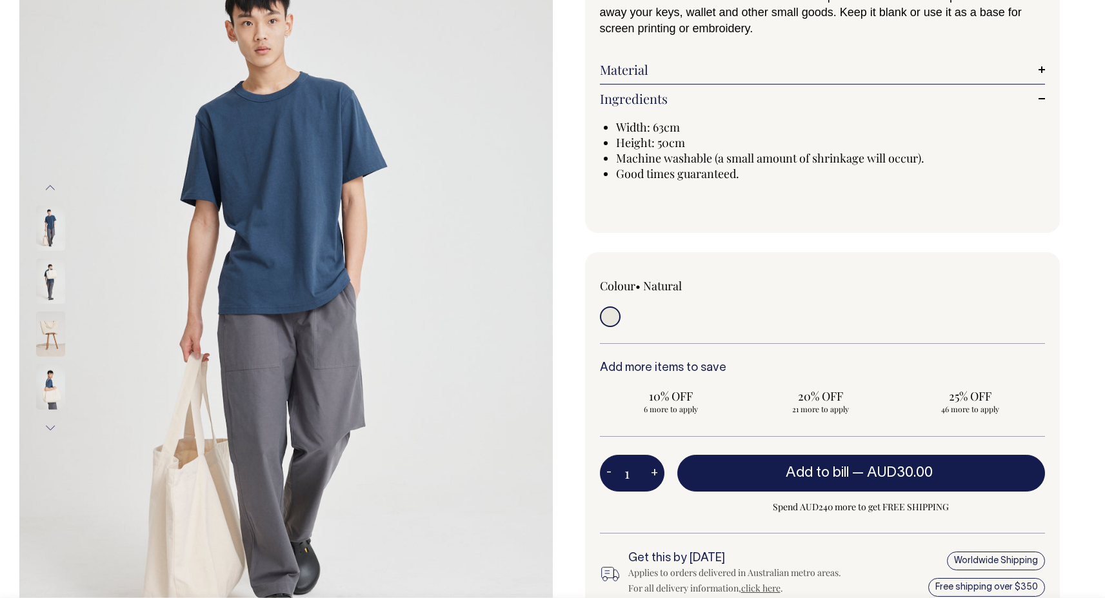
click at [50, 290] on img at bounding box center [50, 281] width 29 height 45
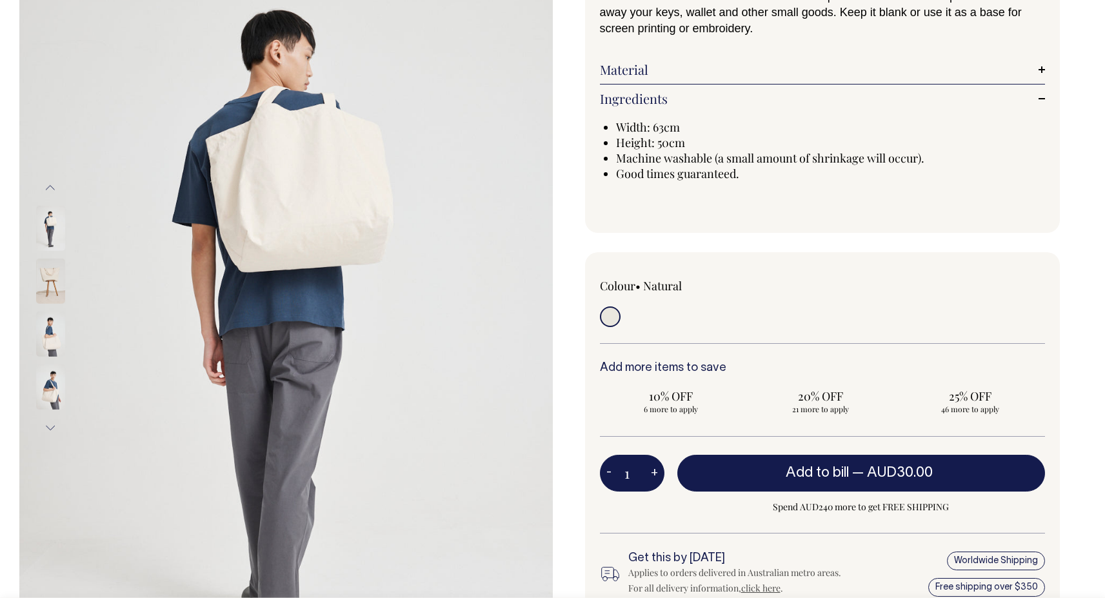
click at [48, 290] on img at bounding box center [50, 281] width 29 height 45
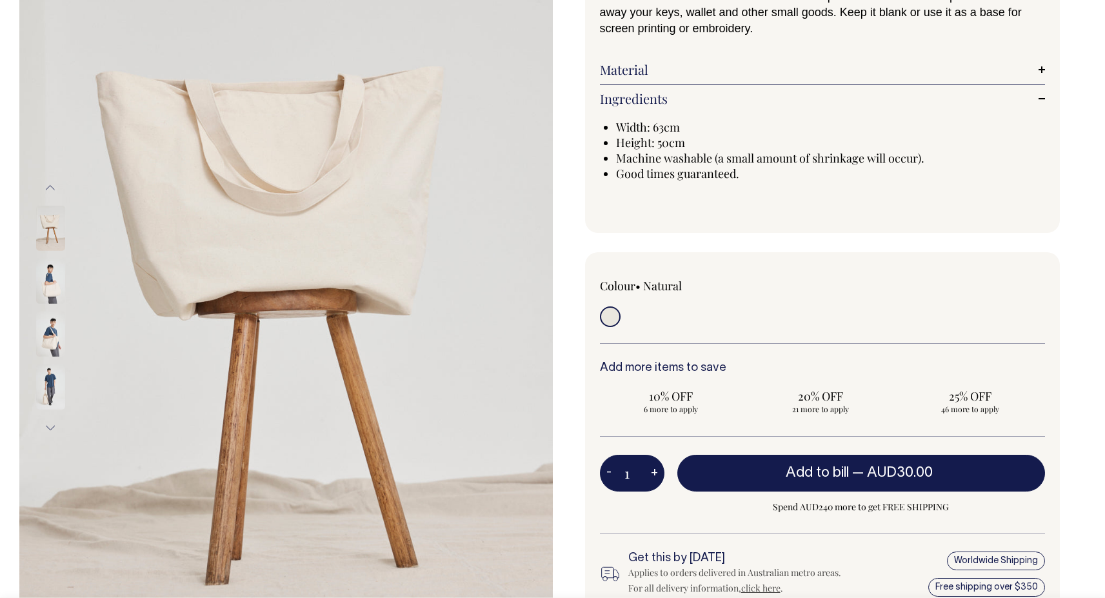
click at [48, 290] on img at bounding box center [50, 281] width 29 height 45
